Goal: Information Seeking & Learning: Learn about a topic

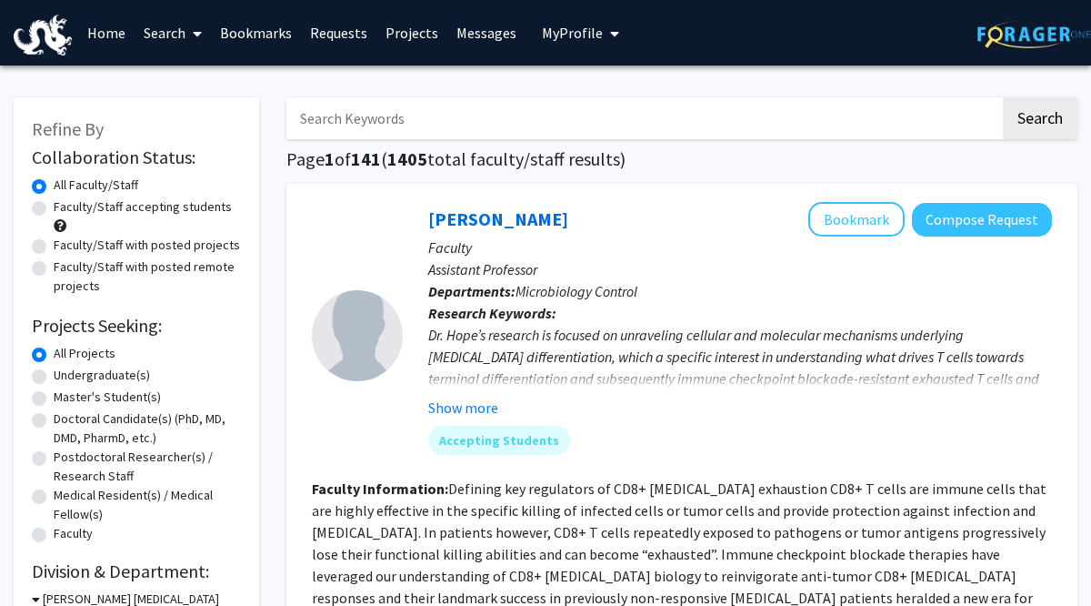
click at [373, 125] on input "Search Keywords" at bounding box center [643, 118] width 714 height 42
type input "AI"
click at [1039, 121] on button "Search" at bounding box center [1040, 118] width 75 height 42
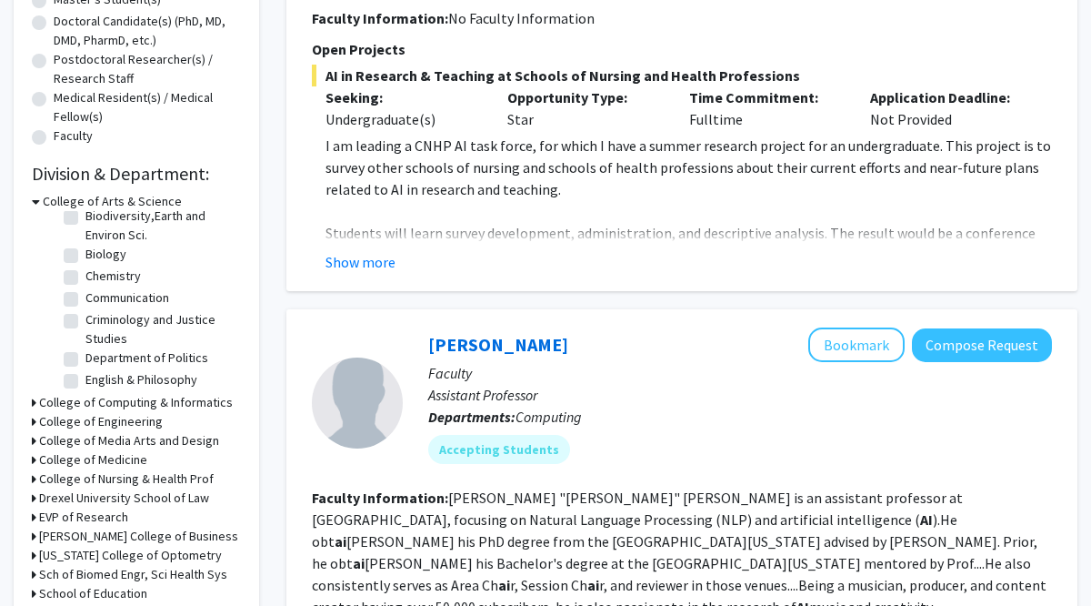
scroll to position [37, 0]
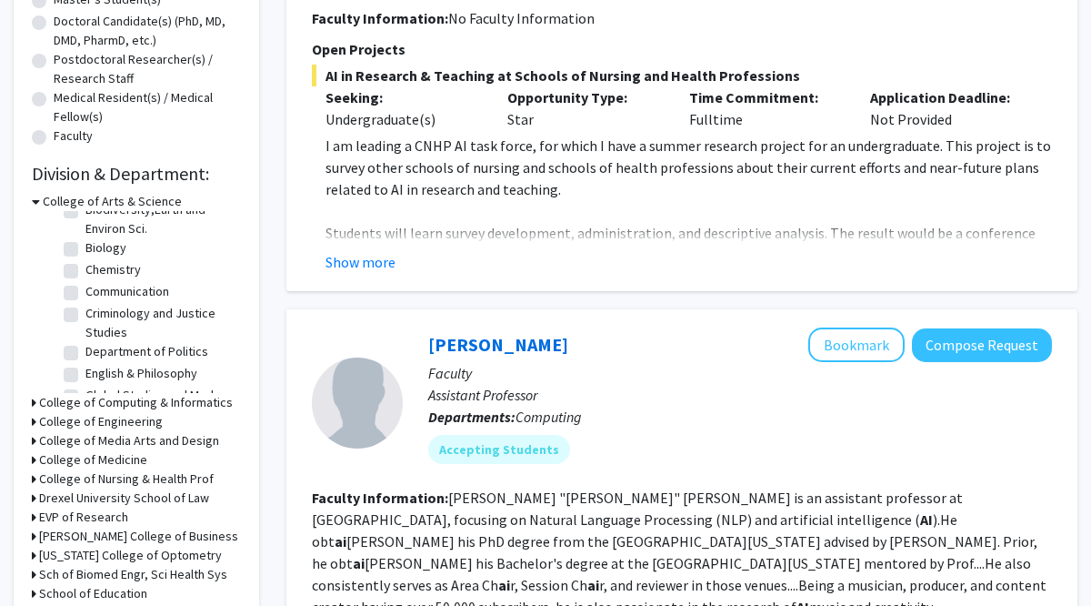
click at [30, 400] on div "Refine By Collaboration Status: Collaboration Status All Faculty/Staff Collabor…" at bounding box center [137, 171] width 246 height 940
click at [47, 400] on h3 "College of Computing & Informatics" at bounding box center [136, 403] width 194 height 19
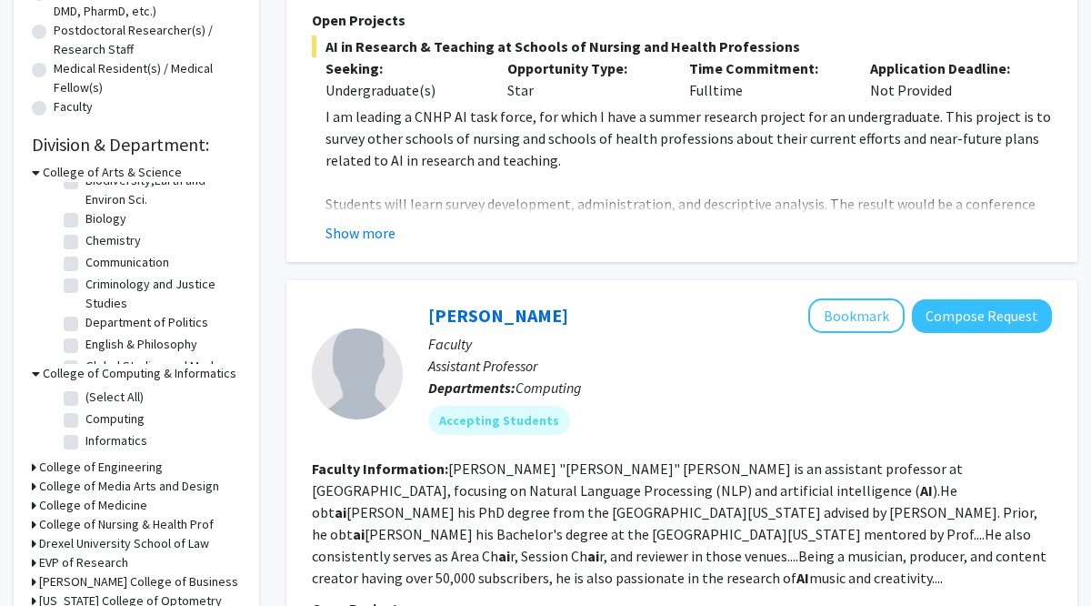
scroll to position [450, 0]
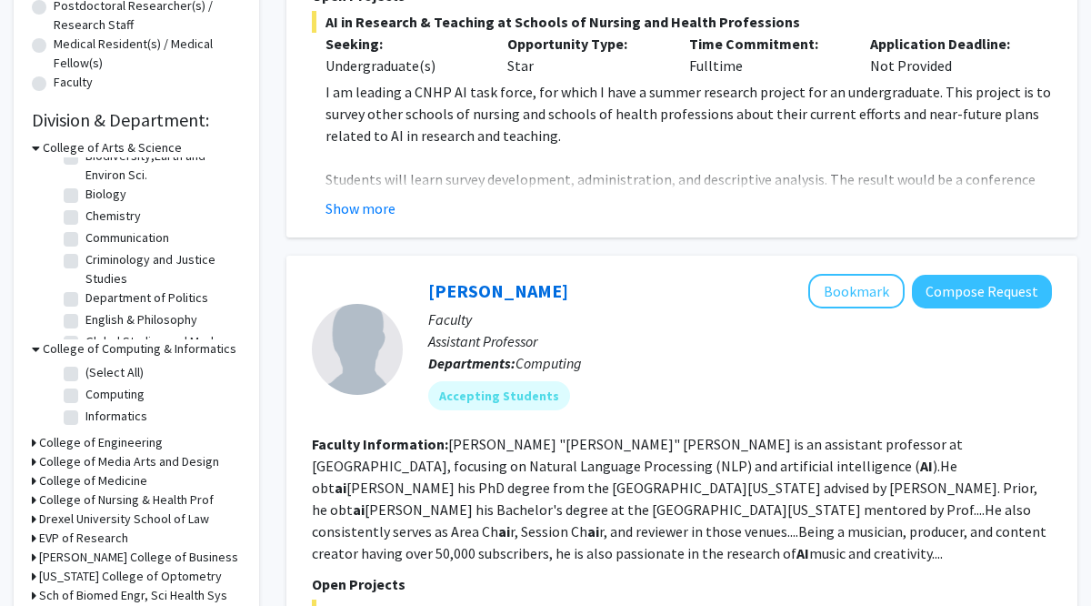
click at [85, 374] on label "(Select All)" at bounding box center [114, 373] width 58 height 19
click at [85, 374] on input "(Select All)" at bounding box center [91, 370] width 12 height 12
checkbox input "true"
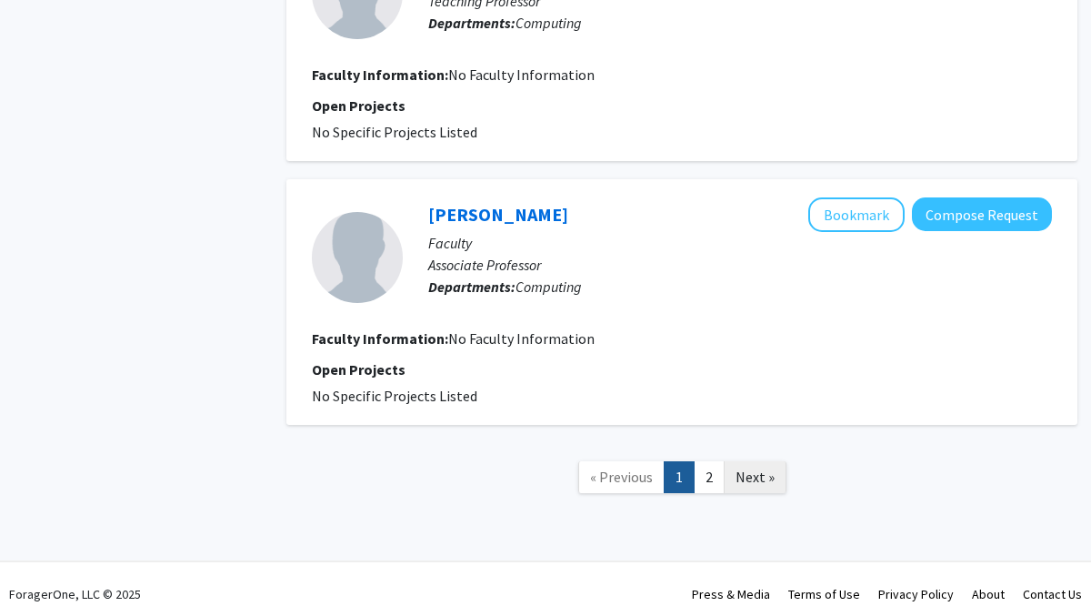
scroll to position [4129, 0]
click at [707, 462] on link "2" at bounding box center [709, 478] width 31 height 32
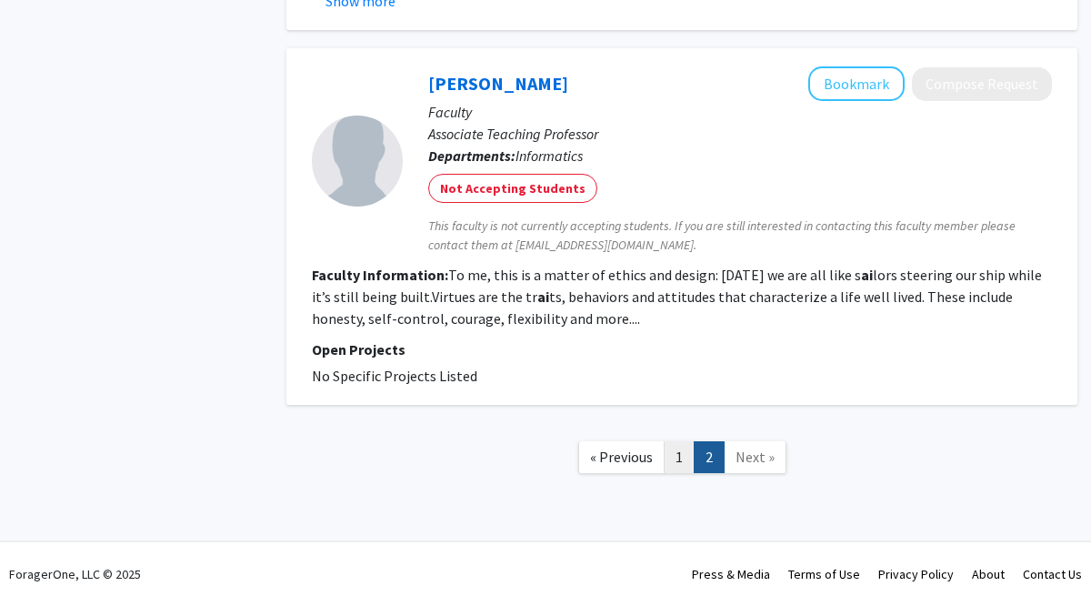
scroll to position [742, 0]
click at [676, 448] on link "1" at bounding box center [679, 457] width 31 height 32
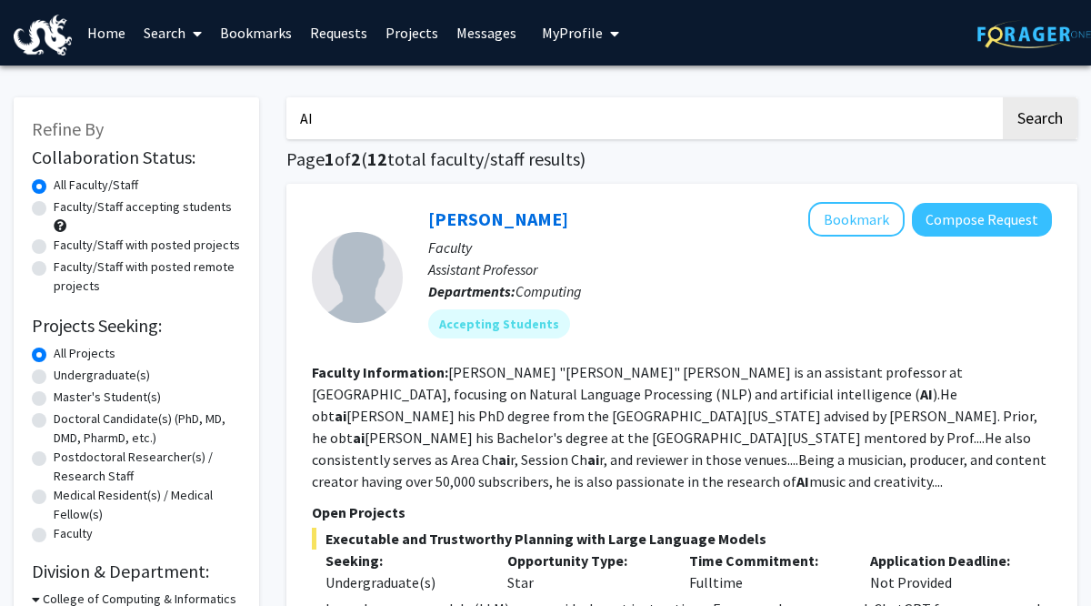
click at [342, 119] on input "AI" at bounding box center [643, 118] width 714 height 42
type input "A"
click at [1033, 112] on button "Search" at bounding box center [1040, 118] width 75 height 42
checkbox input "false"
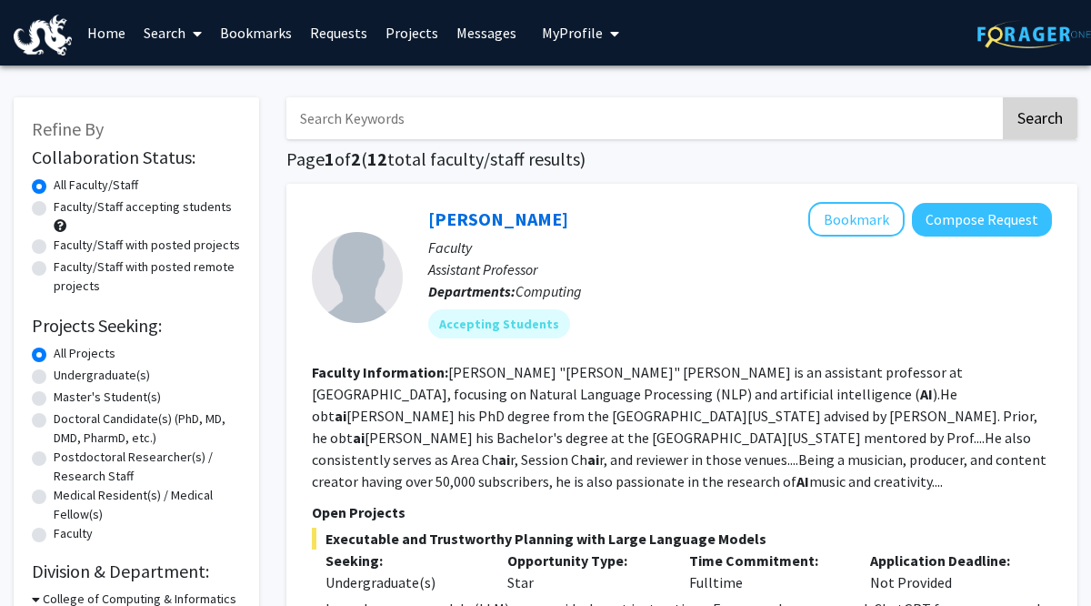
checkbox input "false"
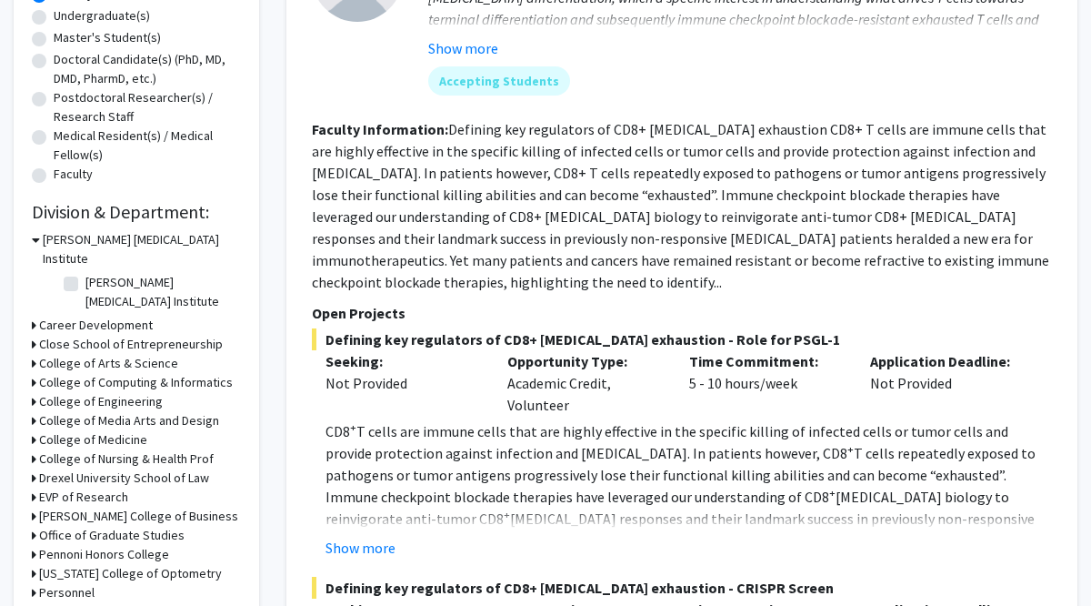
scroll to position [382, 0]
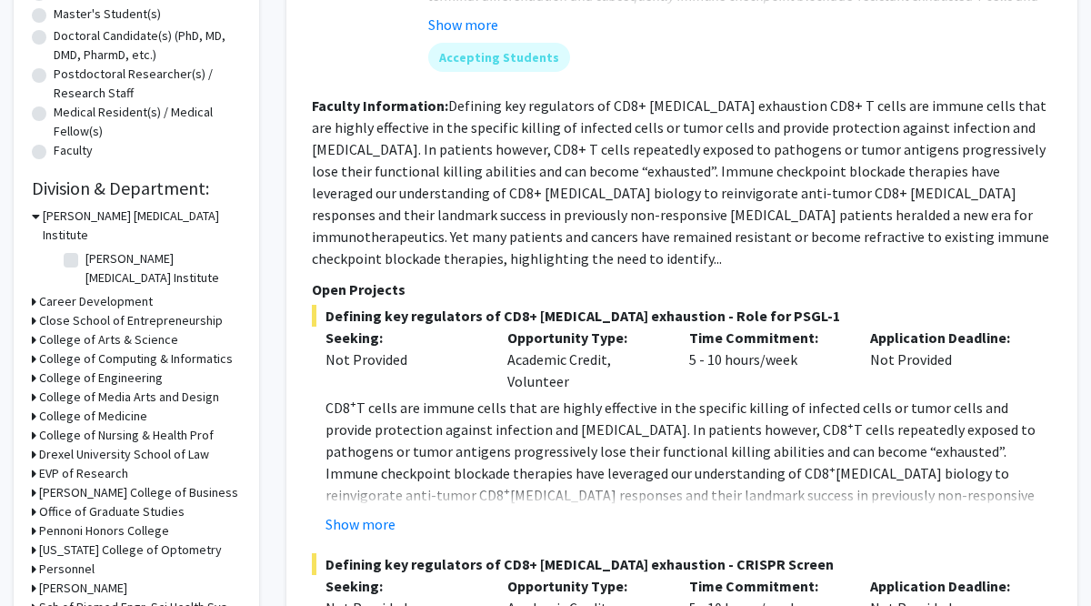
click at [160, 350] on h3 "College of Computing & Informatics" at bounding box center [136, 359] width 194 height 19
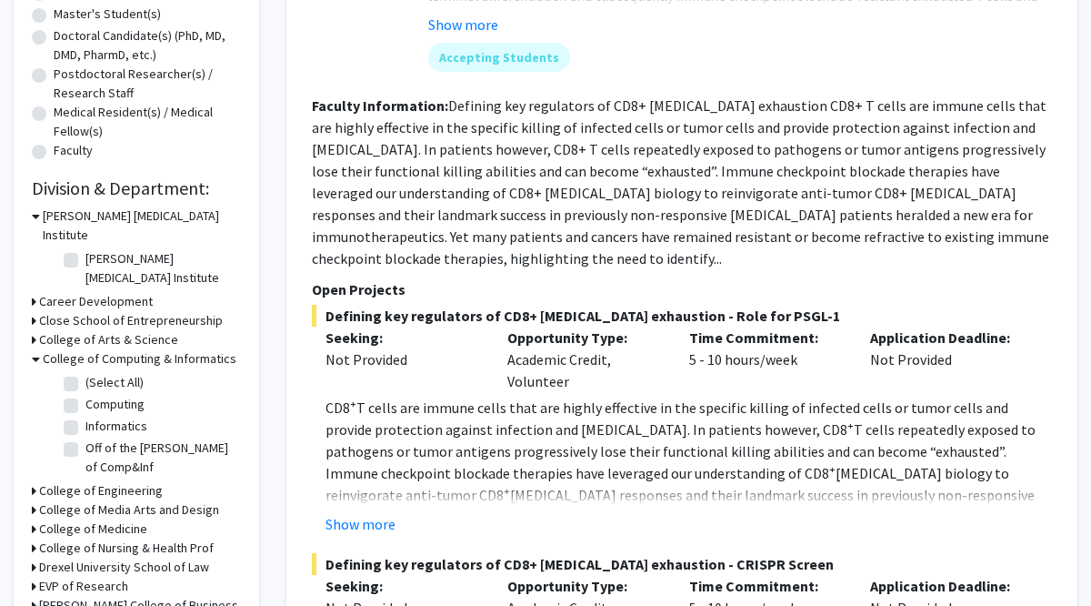
click at [85, 374] on label "(Select All)" at bounding box center [114, 383] width 58 height 19
click at [85, 374] on input "(Select All)" at bounding box center [91, 380] width 12 height 12
checkbox input "true"
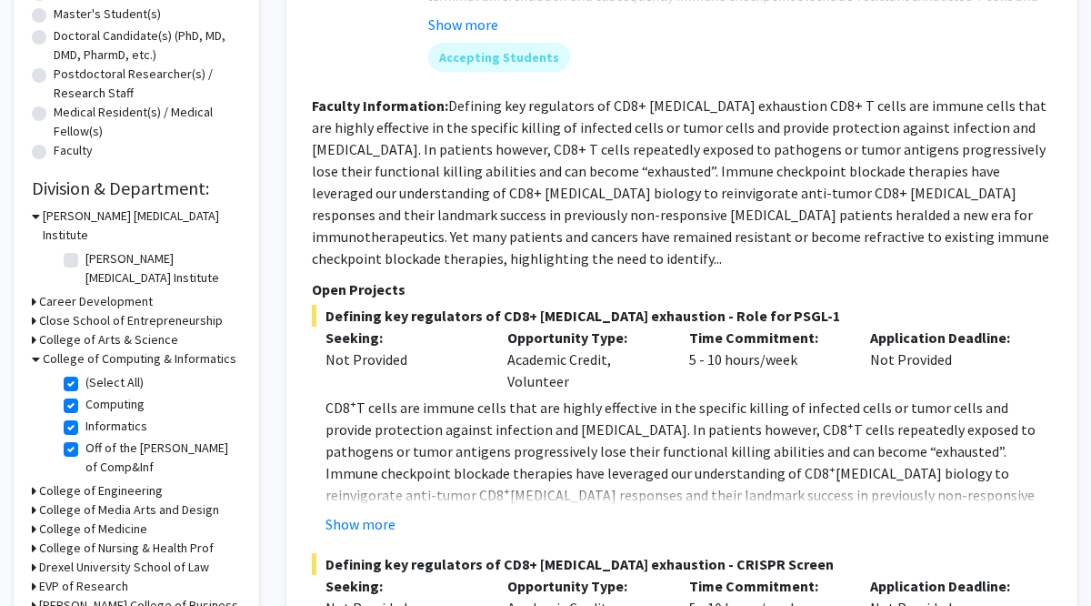
checkbox input "true"
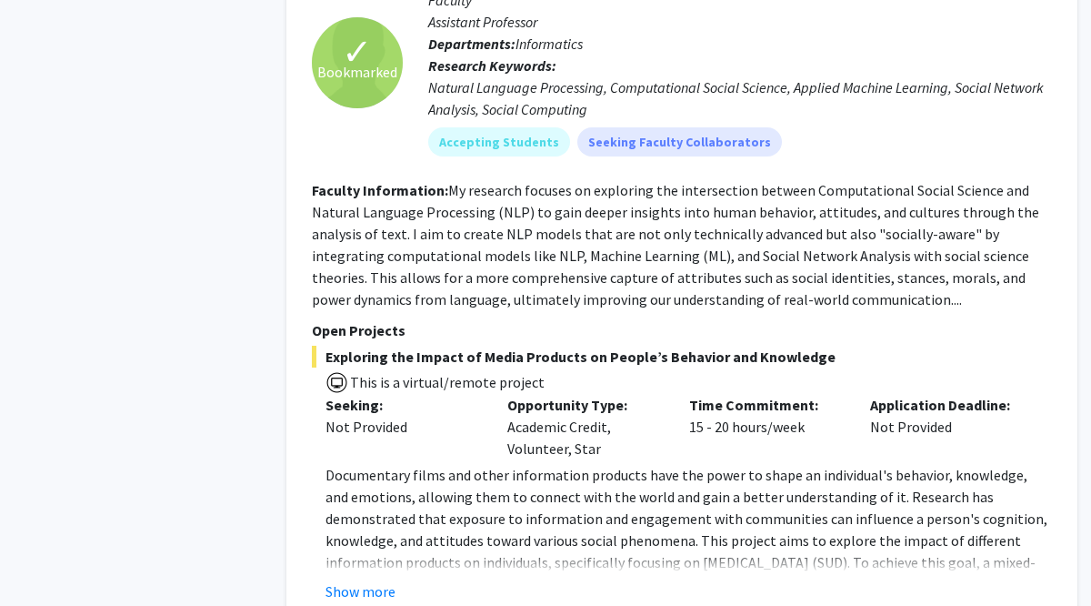
scroll to position [968, 0]
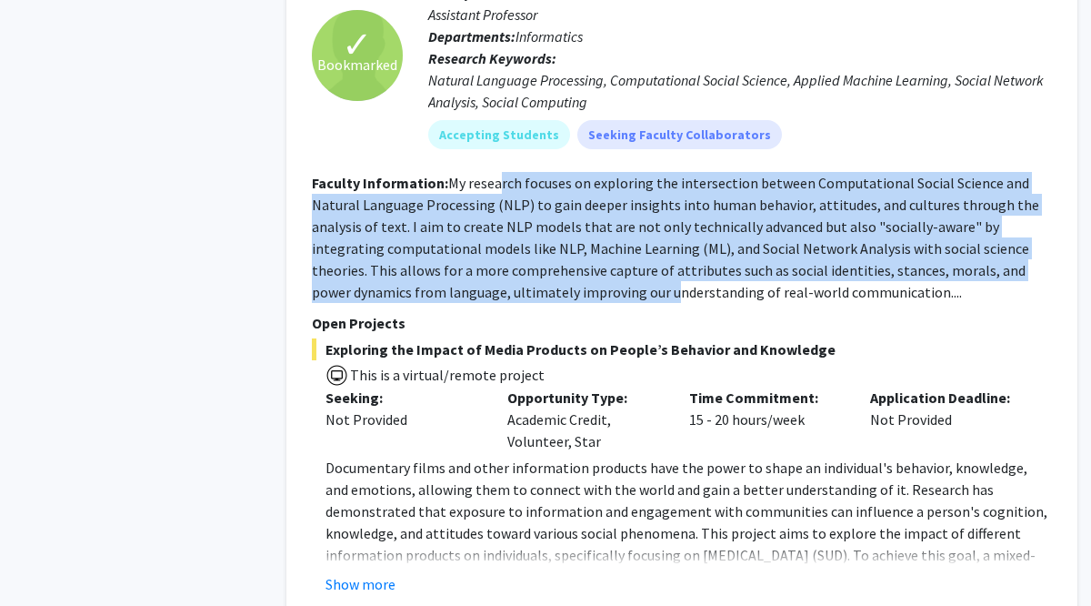
drag, startPoint x: 501, startPoint y: 184, endPoint x: 532, endPoint y: 302, distance: 122.2
click at [532, 302] on fg-read-more "My research focuses on exploring the intersection between Computational Social …" at bounding box center [675, 238] width 727 height 127
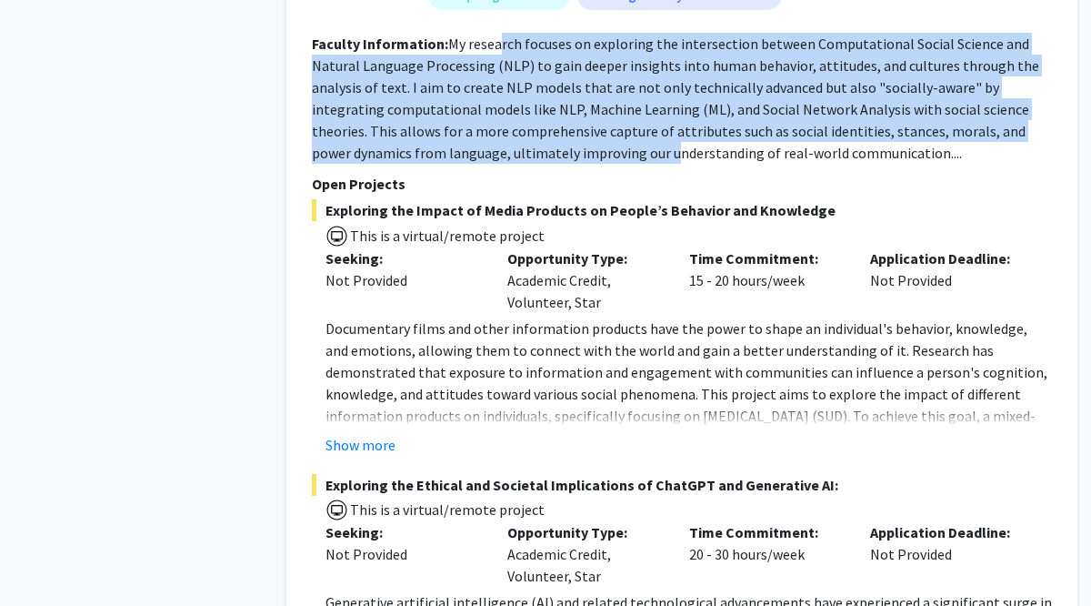
scroll to position [1188, 0]
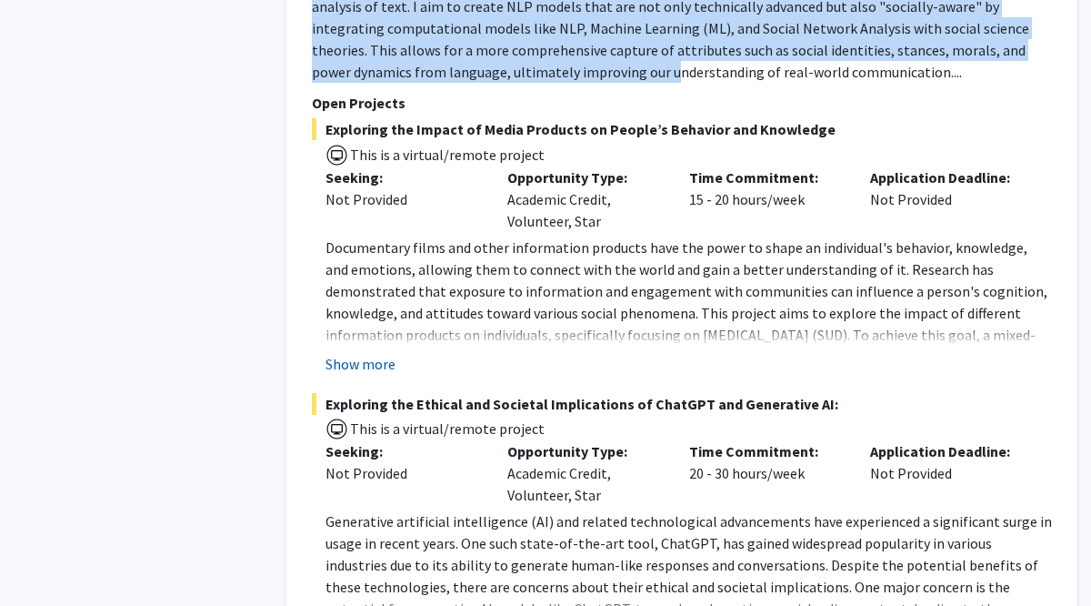
click at [354, 367] on button "Show more" at bounding box center [361, 365] width 70 height 22
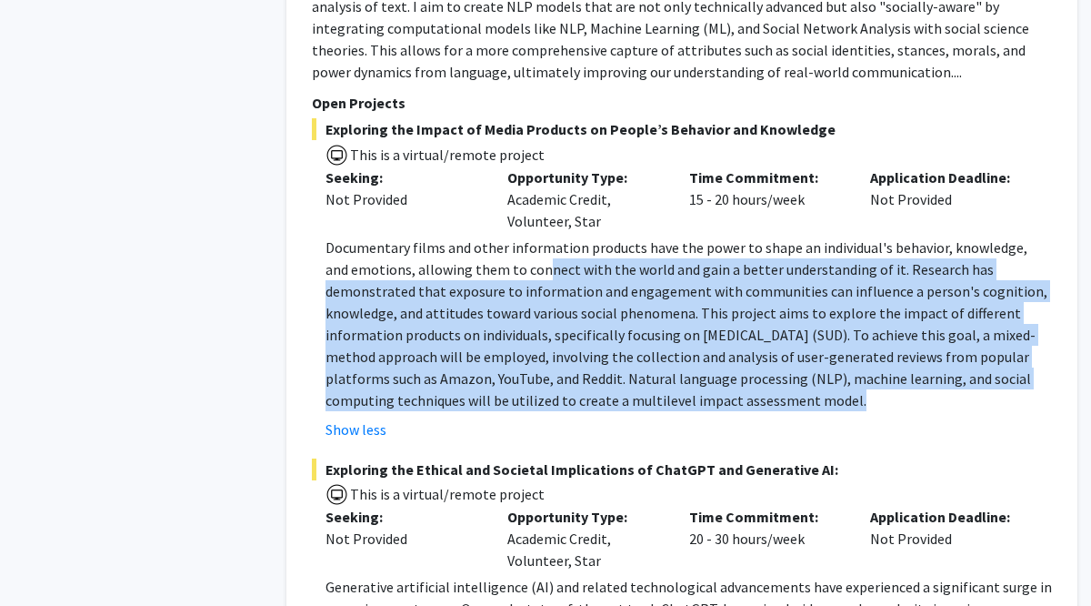
drag, startPoint x: 514, startPoint y: 260, endPoint x: 558, endPoint y: 421, distance: 167.0
click at [558, 421] on fg-read-more "Documentary films and other information products have the power to shape an ind…" at bounding box center [682, 339] width 740 height 204
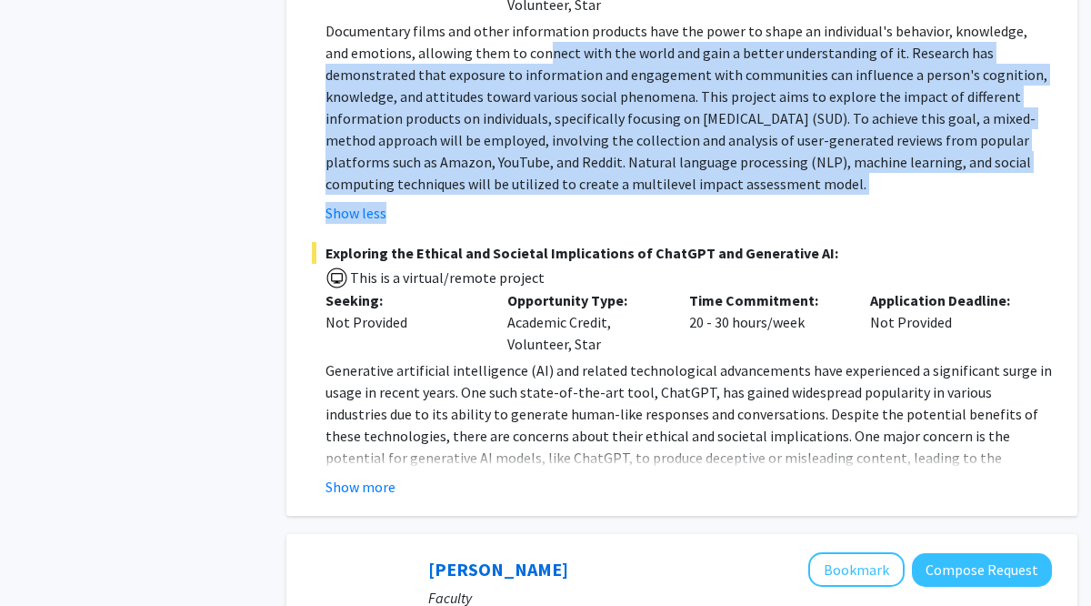
scroll to position [1420, 0]
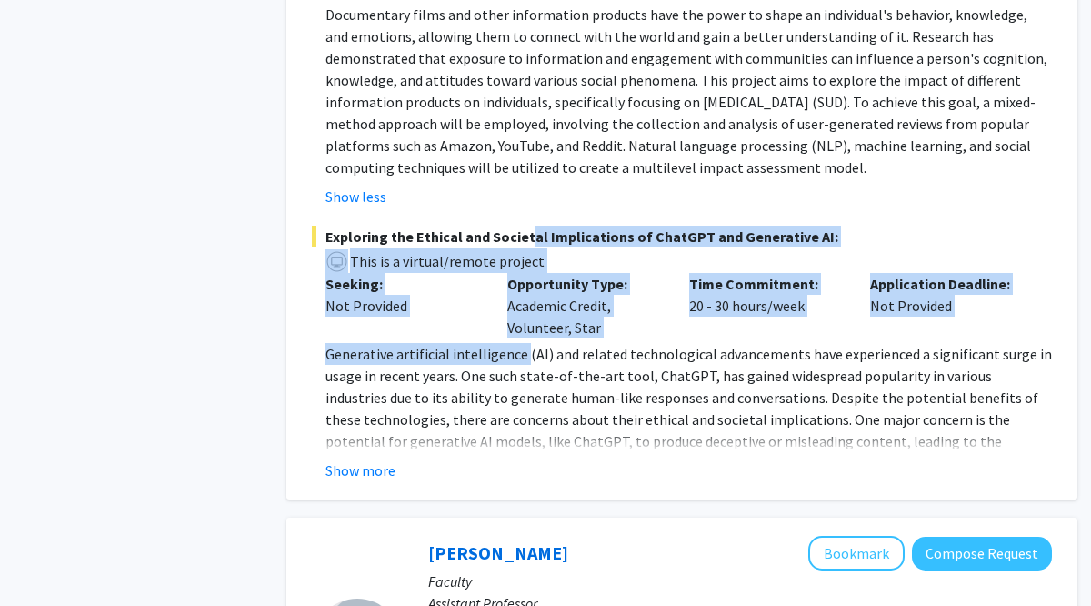
drag, startPoint x: 519, startPoint y: 236, endPoint x: 516, endPoint y: 354, distance: 118.3
click at [517, 354] on div "Exploring the Ethical and Societal Implications of ChatGPT and Generative AI: T…" at bounding box center [682, 354] width 740 height 256
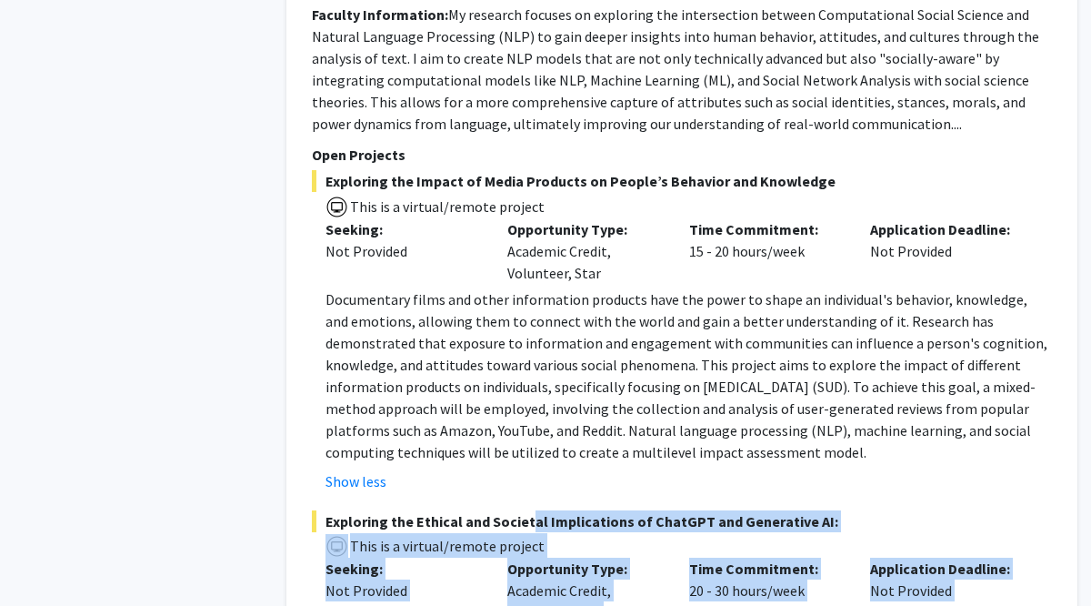
scroll to position [1128, 0]
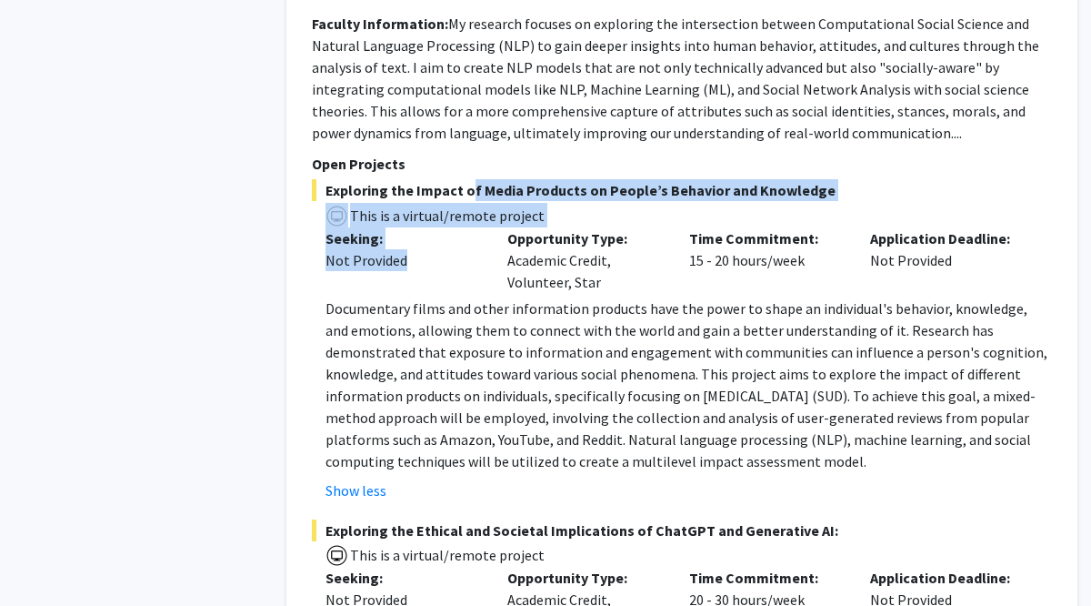
drag, startPoint x: 463, startPoint y: 189, endPoint x: 484, endPoint y: 270, distance: 83.6
click at [484, 270] on div "Exploring the Impact of Media Products on People’s Behavior and Knowledge This …" at bounding box center [682, 340] width 740 height 322
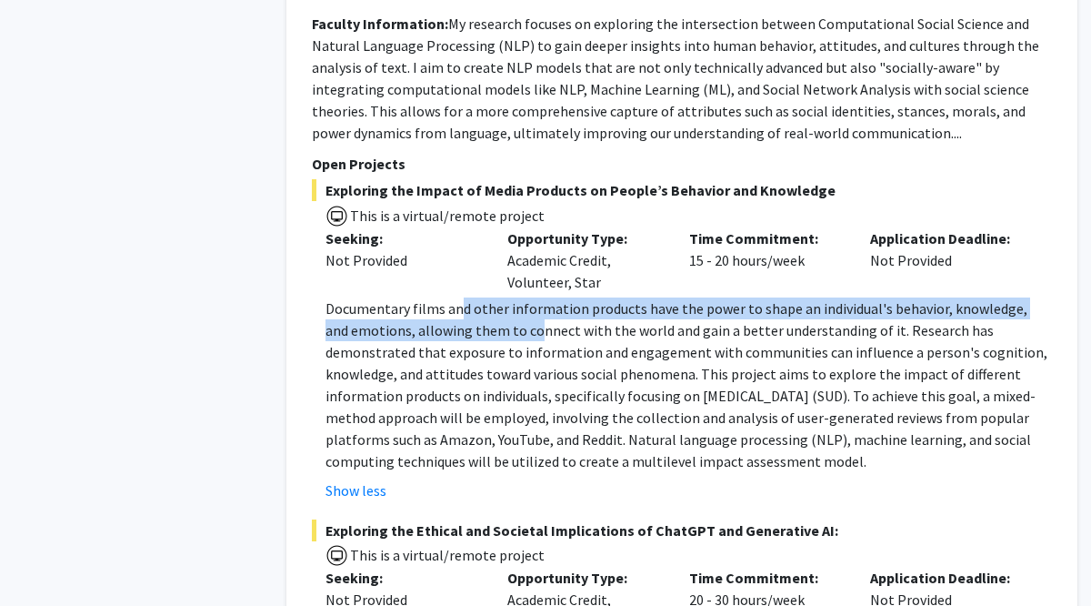
drag, startPoint x: 460, startPoint y: 302, endPoint x: 511, endPoint y: 335, distance: 60.5
click at [511, 335] on p "Documentary films and other information products have the power to shape an ind…" at bounding box center [689, 384] width 727 height 175
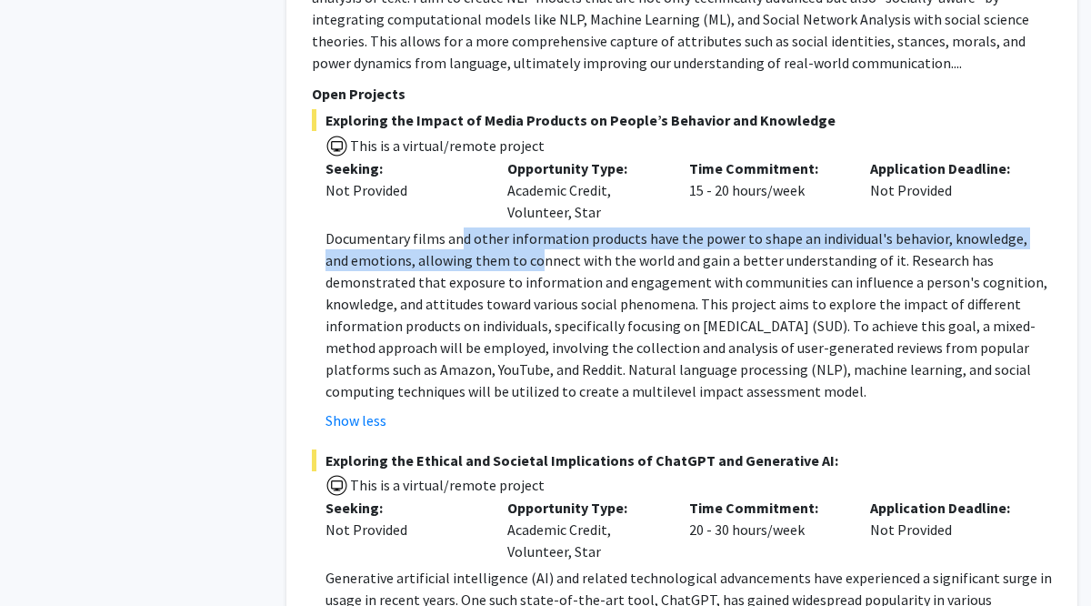
scroll to position [1197, 0]
drag, startPoint x: 740, startPoint y: 322, endPoint x: 748, endPoint y: 387, distance: 66.0
click at [748, 387] on p "Documentary films and other information products have the power to shape an ind…" at bounding box center [689, 315] width 727 height 175
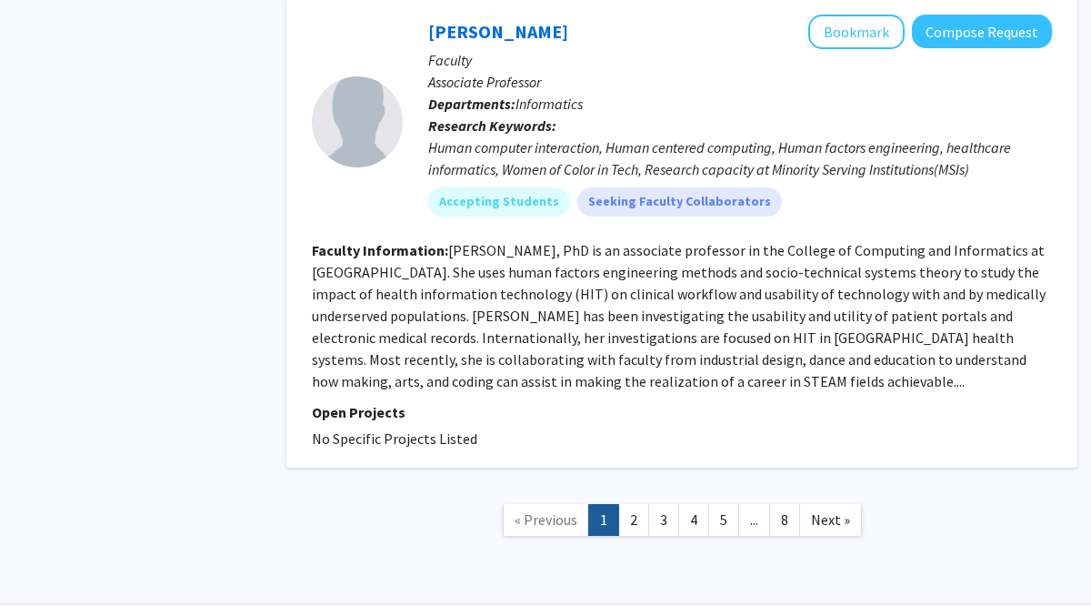
scroll to position [5650, 0]
click at [639, 505] on link "2" at bounding box center [633, 521] width 31 height 32
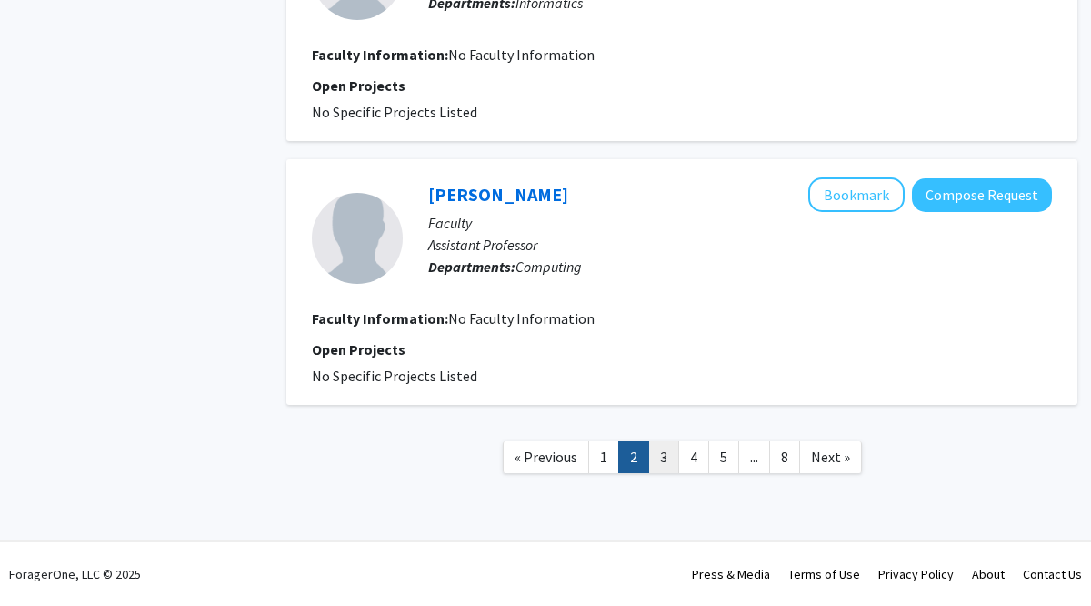
scroll to position [2618, 0]
click at [667, 456] on link "3" at bounding box center [663, 457] width 31 height 32
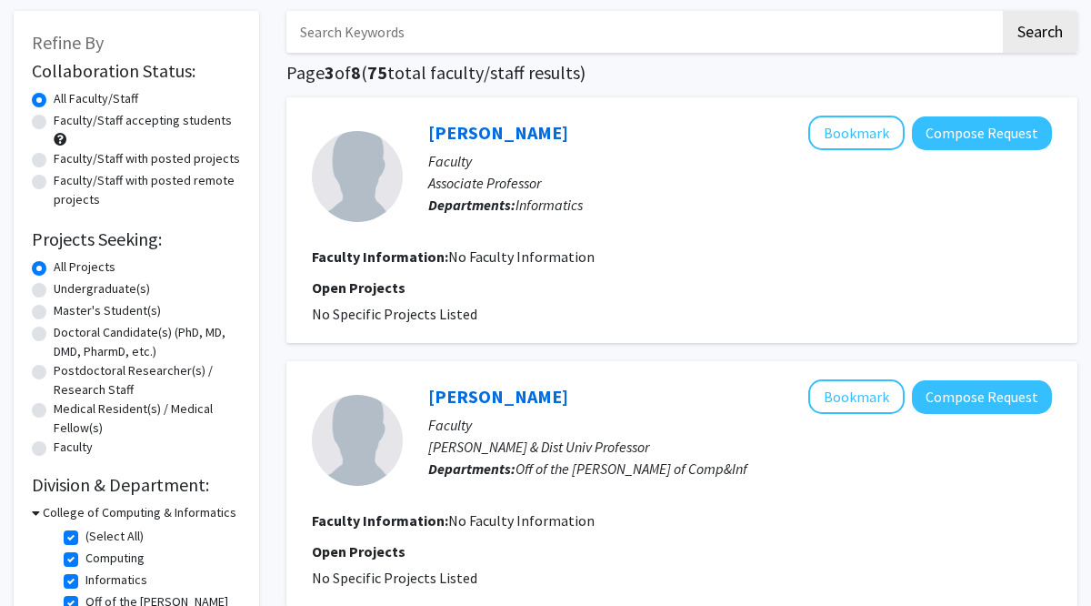
scroll to position [79, 0]
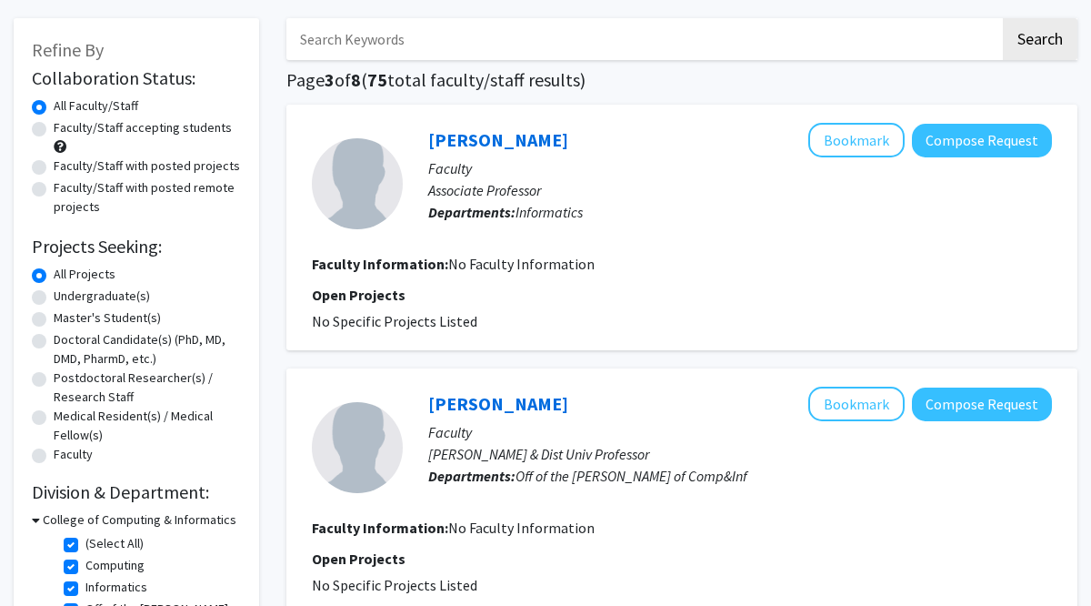
click at [115, 129] on label "Faculty/Staff accepting students" at bounding box center [143, 127] width 178 height 19
click at [65, 129] on input "Faculty/Staff accepting students" at bounding box center [60, 124] width 12 height 12
radio input "true"
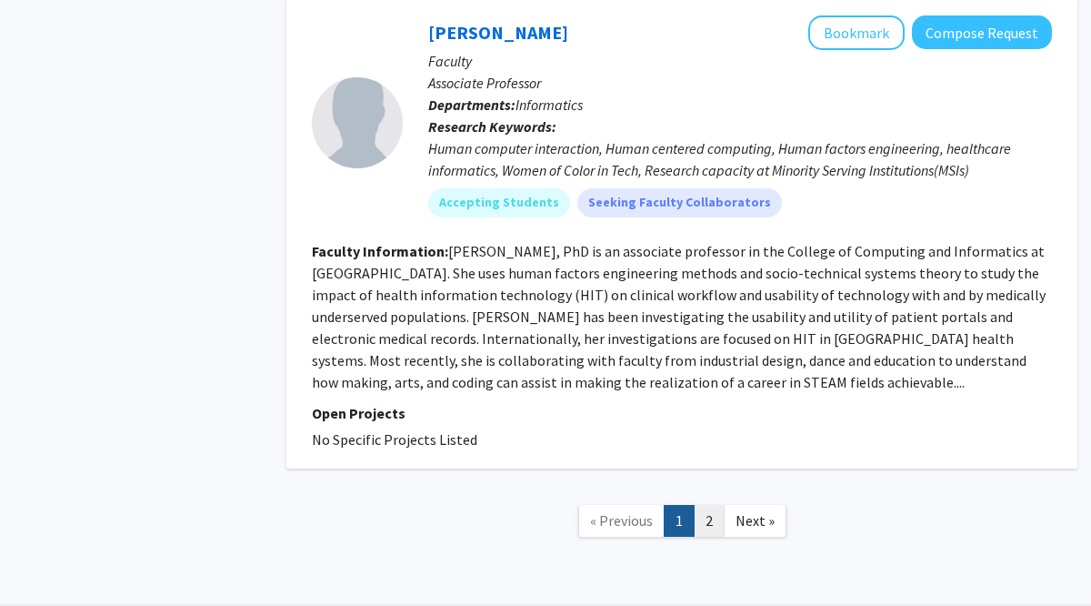
scroll to position [5162, 0]
click at [710, 506] on link "2" at bounding box center [709, 522] width 31 height 32
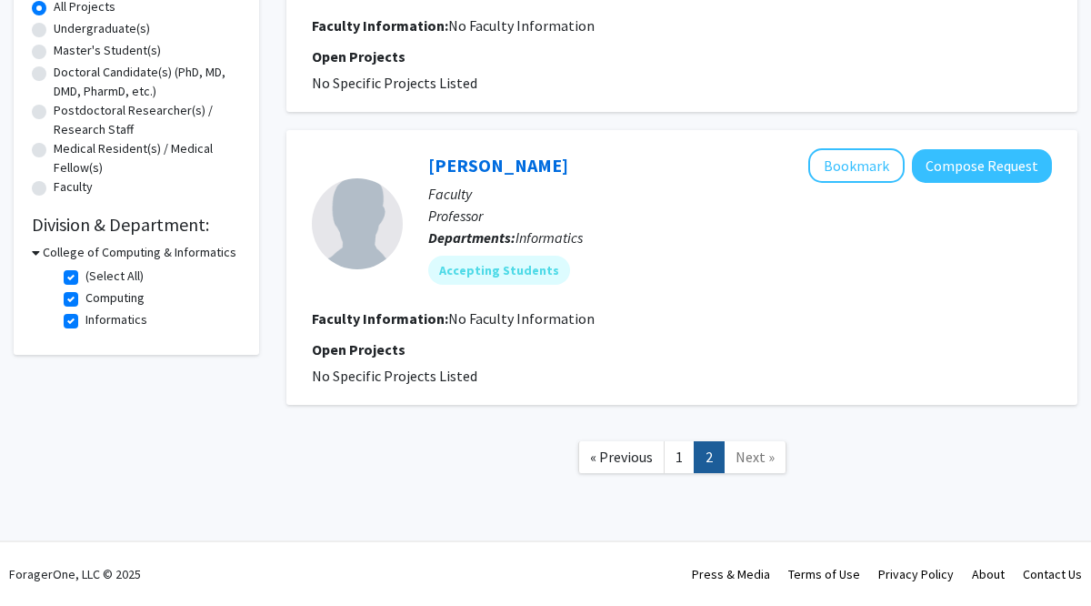
scroll to position [347, 0]
click at [669, 469] on link "1" at bounding box center [679, 457] width 31 height 32
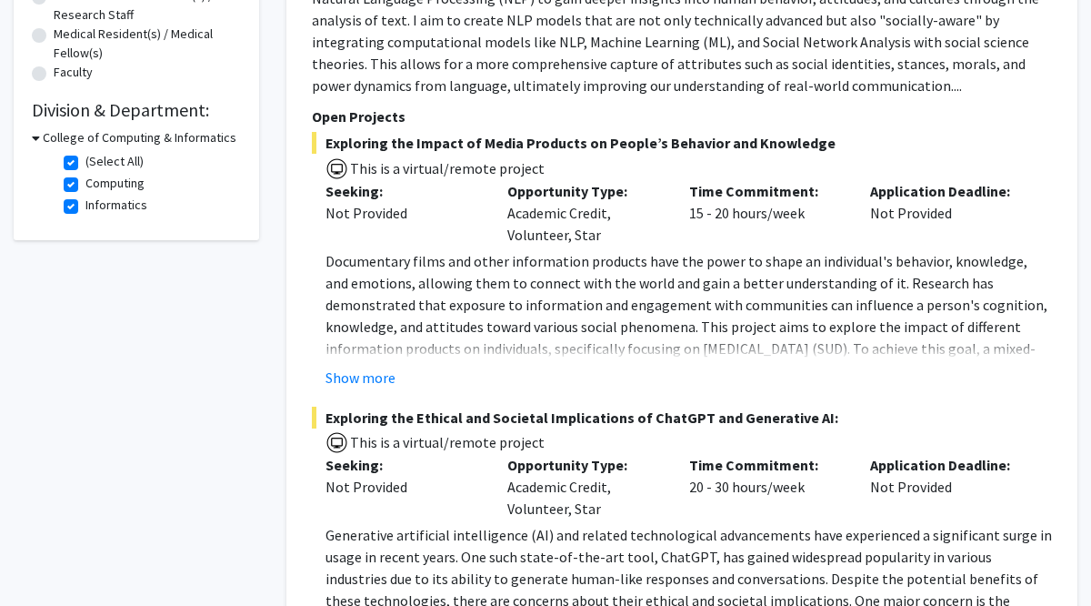
scroll to position [436, 0]
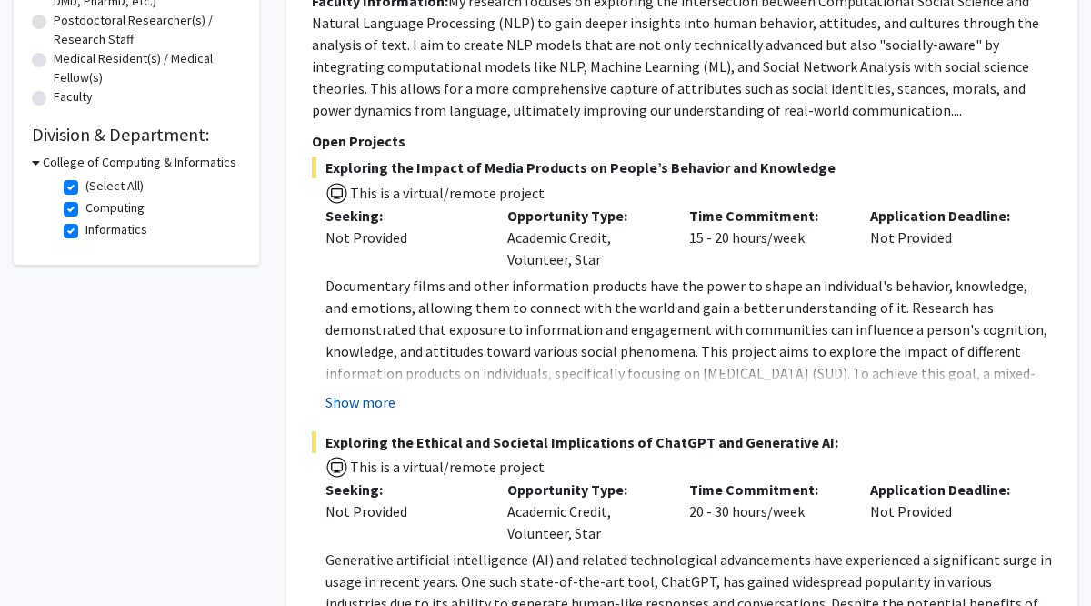
click at [361, 396] on button "Show more" at bounding box center [361, 402] width 70 height 22
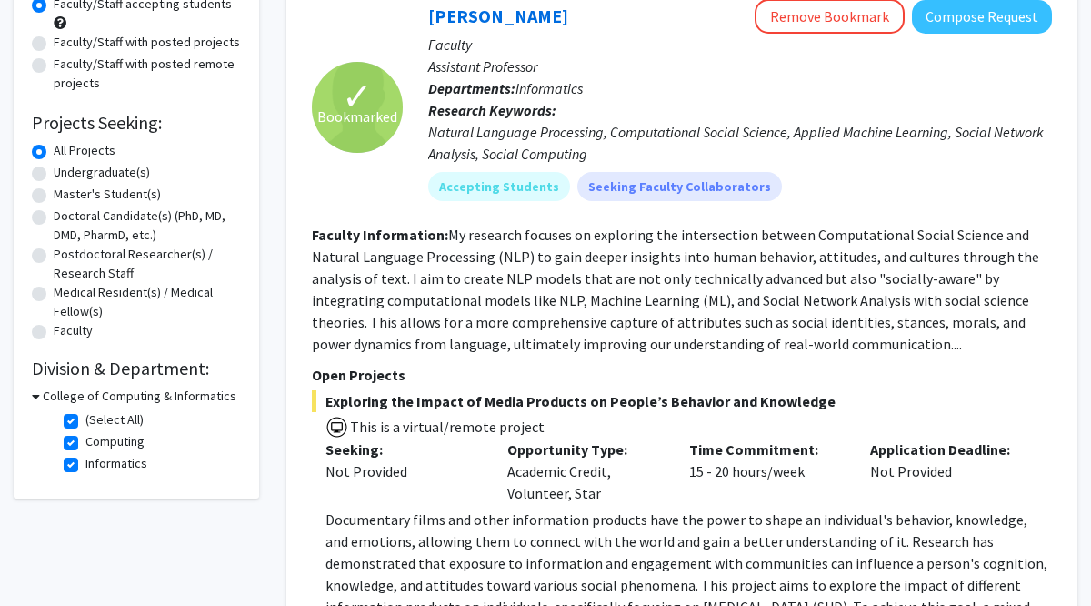
scroll to position [125, 0]
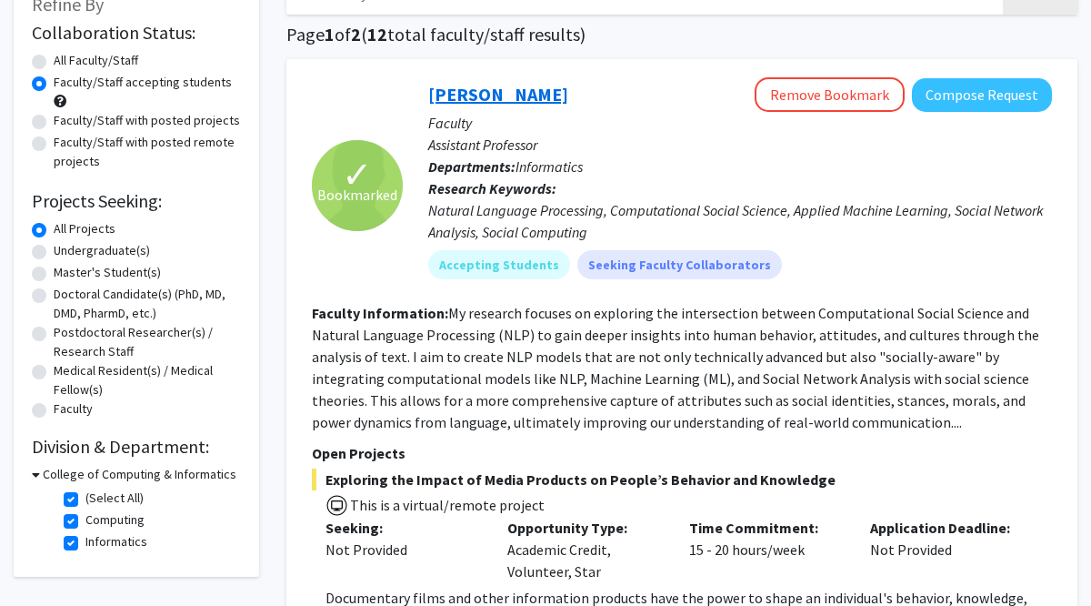
click at [519, 93] on link "[PERSON_NAME]" at bounding box center [498, 94] width 140 height 23
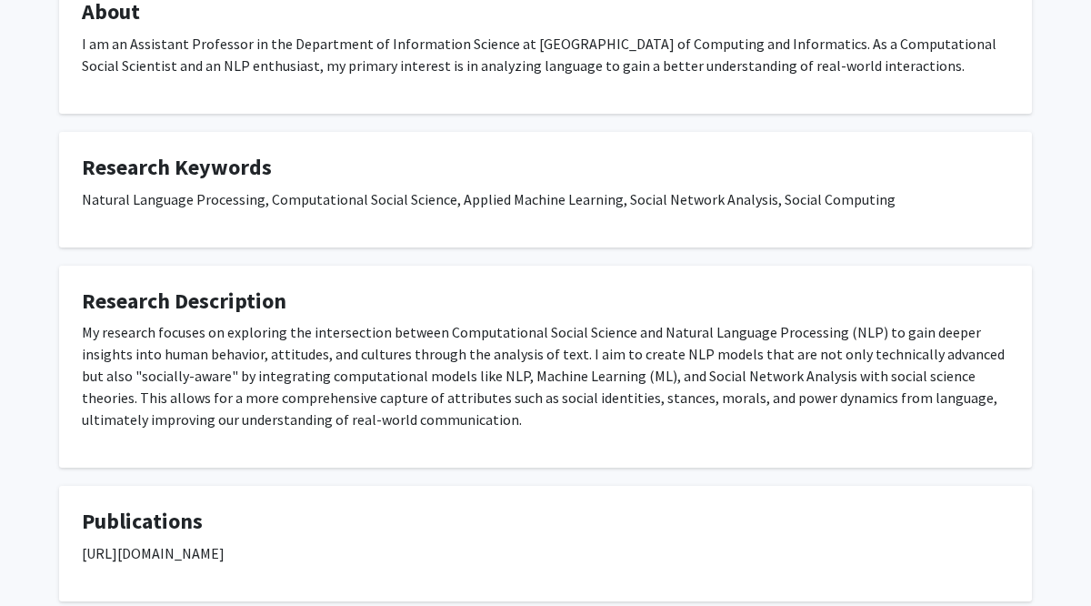
scroll to position [965, 0]
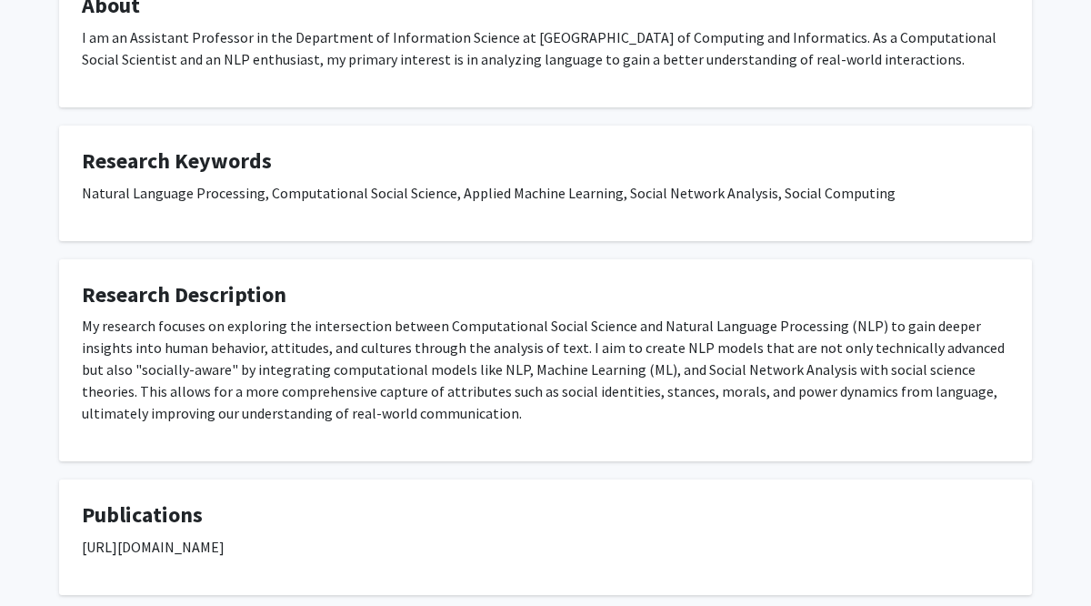
click at [379, 43] on p "I am an Assistant Professor in the Department of Information Science at [GEOGRA…" at bounding box center [546, 49] width 928 height 44
